Goal: Information Seeking & Learning: Learn about a topic

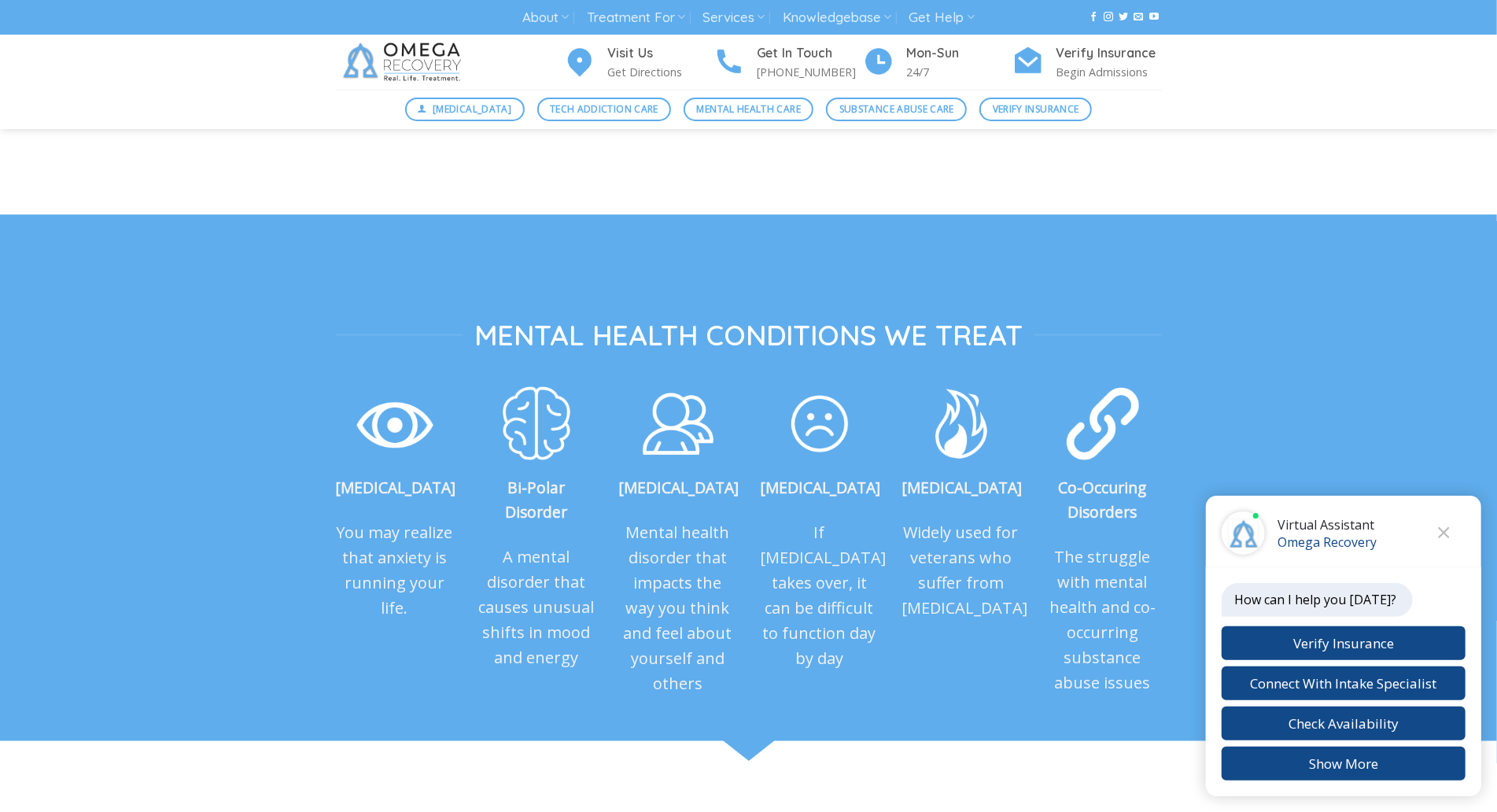
scroll to position [1656, 0]
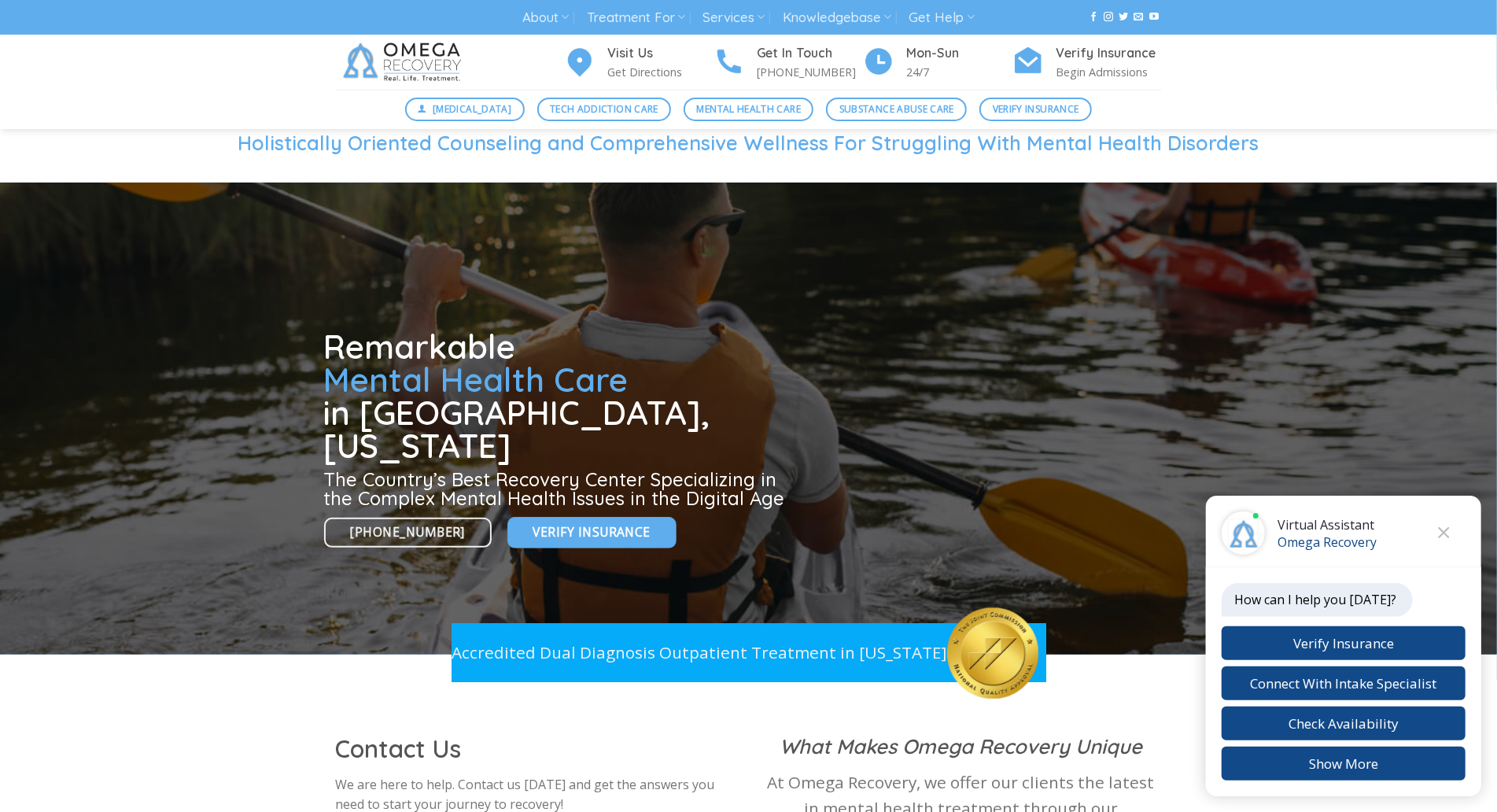
scroll to position [0, 0]
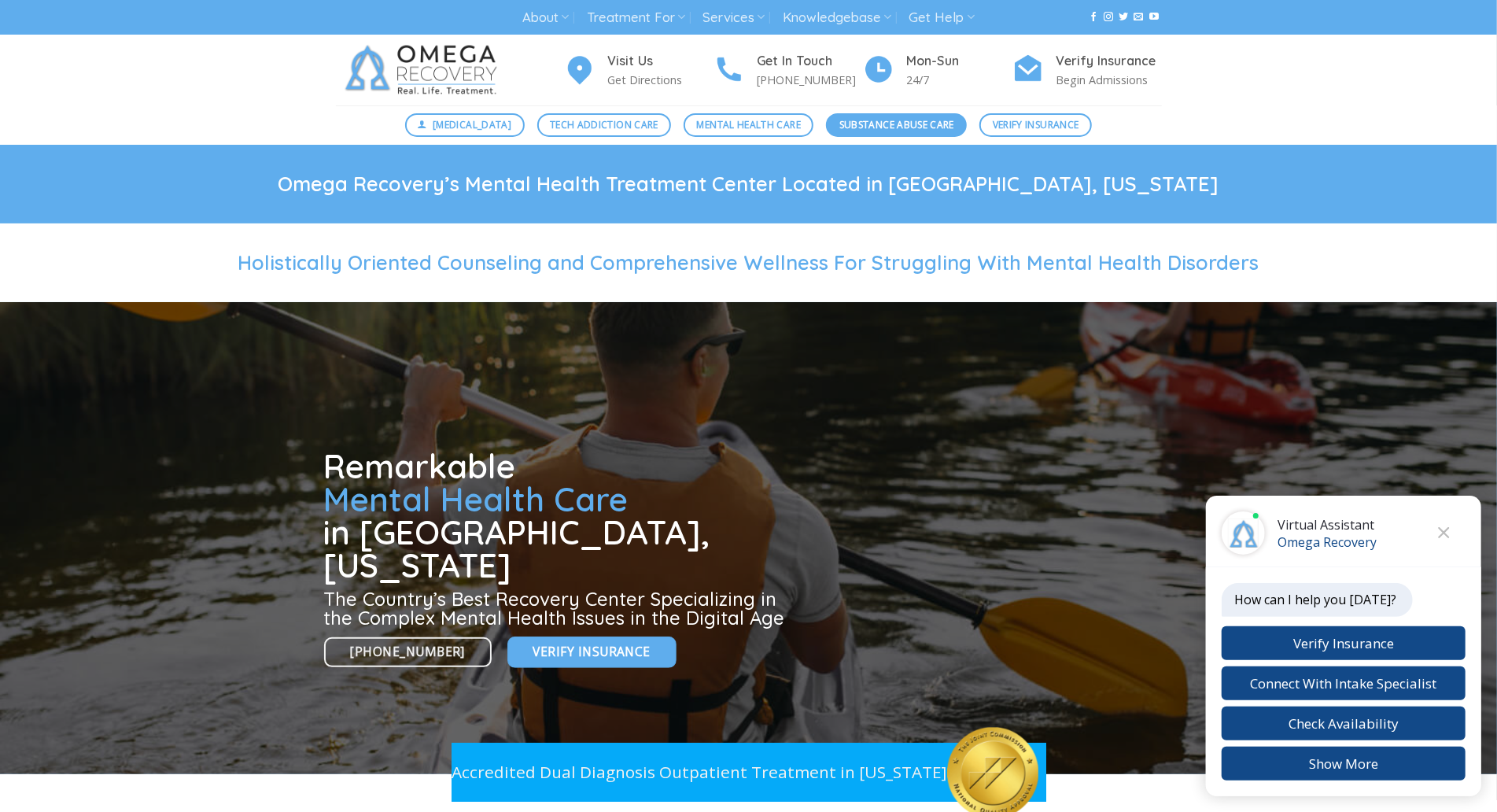
click at [962, 126] on link "Substance Abuse Care" at bounding box center [896, 126] width 141 height 24
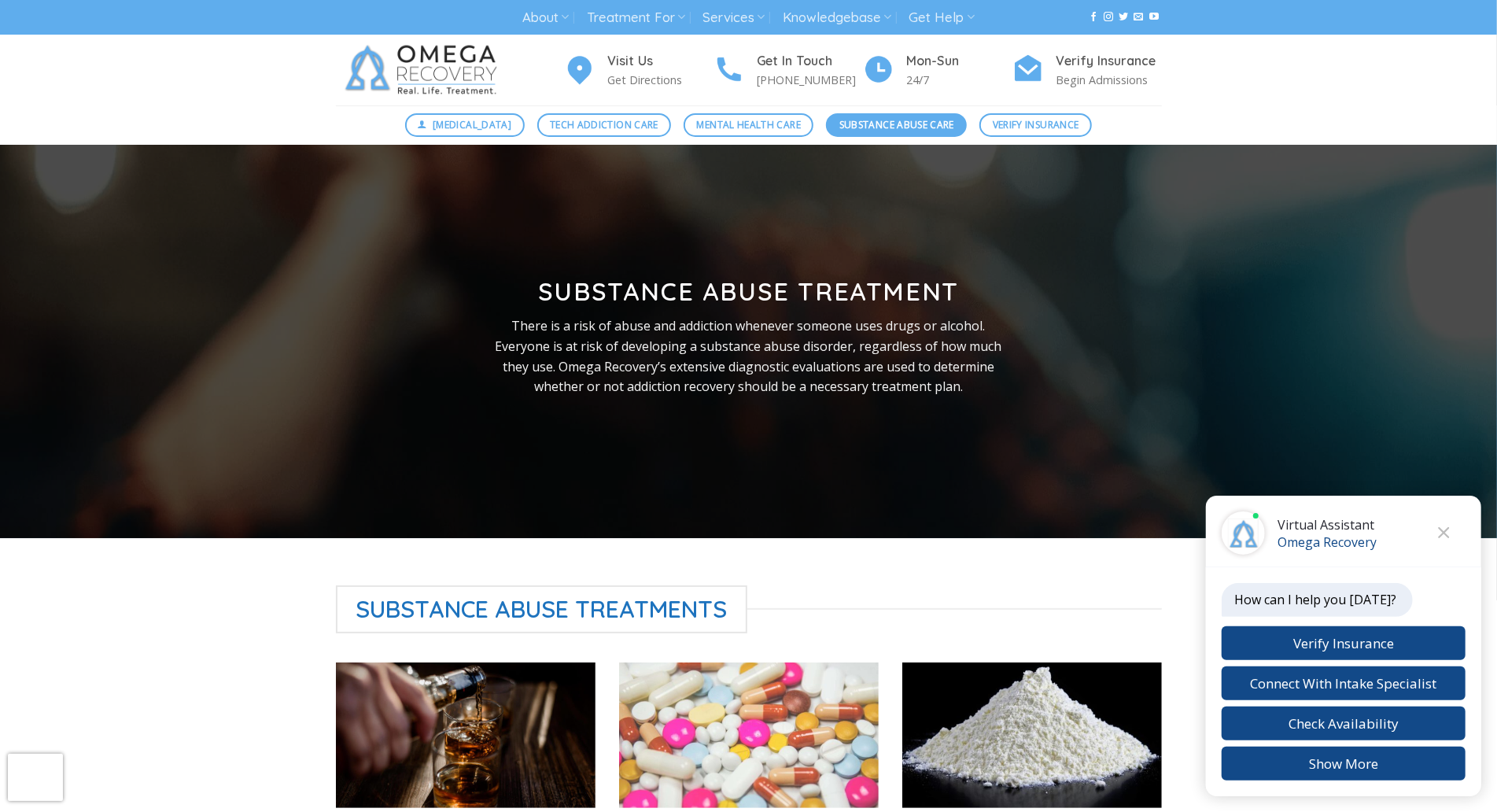
click at [962, 126] on link "Substance Abuse Care" at bounding box center [896, 126] width 141 height 24
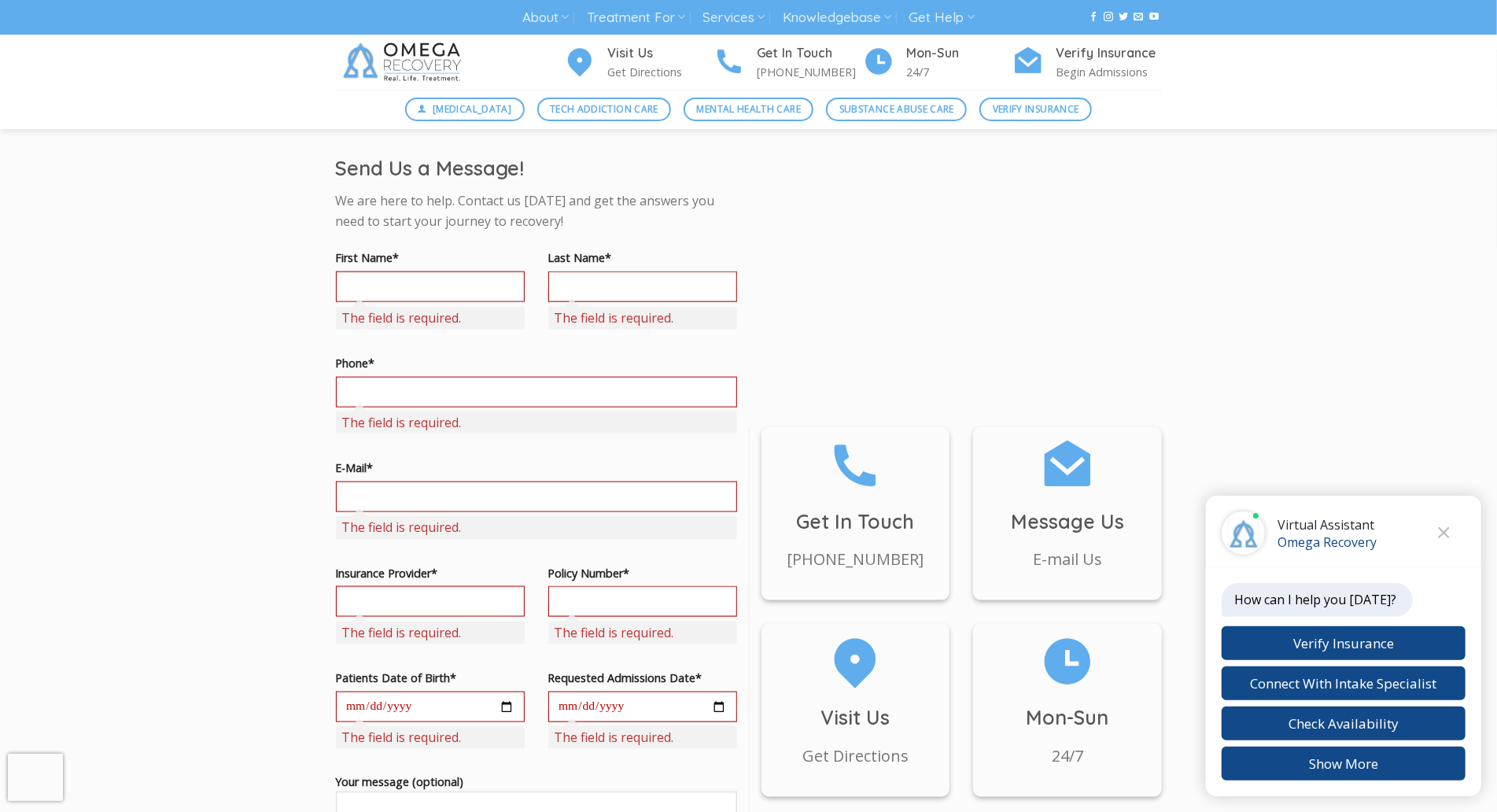
scroll to position [1221, 0]
